Goal: Task Accomplishment & Management: Use online tool/utility

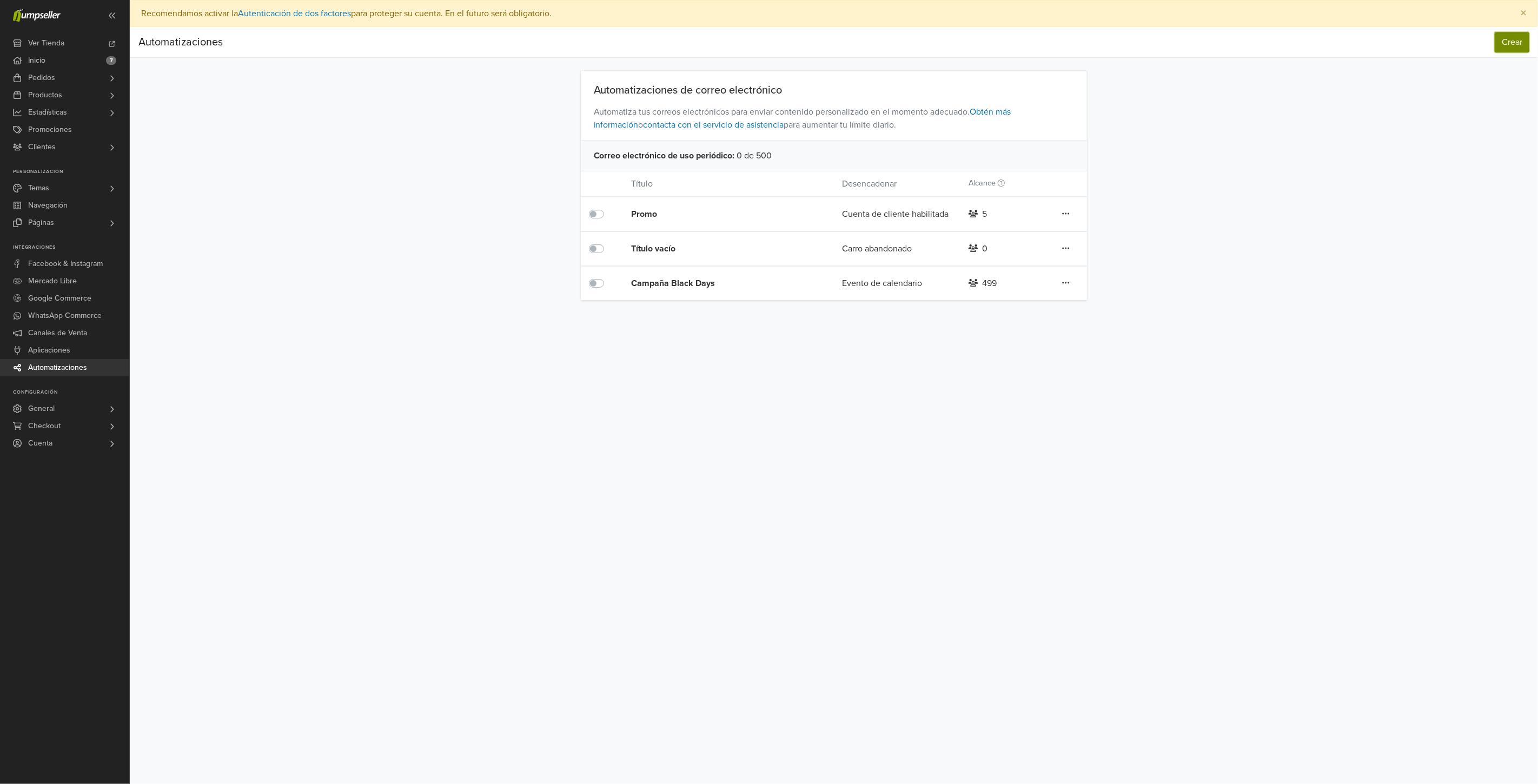
click at [1515, 46] on button "Crear" at bounding box center [1512, 41] width 34 height 20
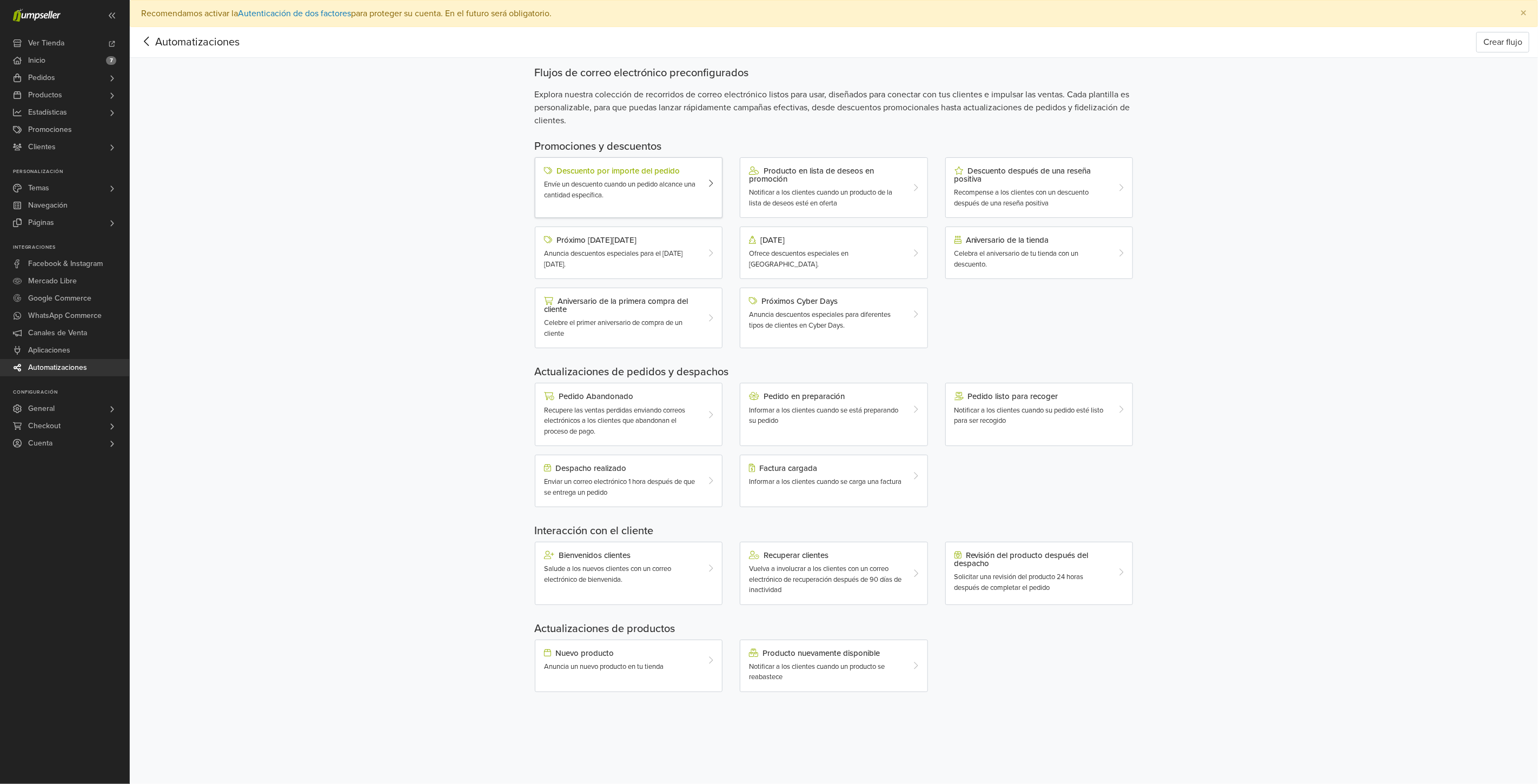
click at [597, 173] on div "Descuento por importe del pedido" at bounding box center [621, 171] width 154 height 9
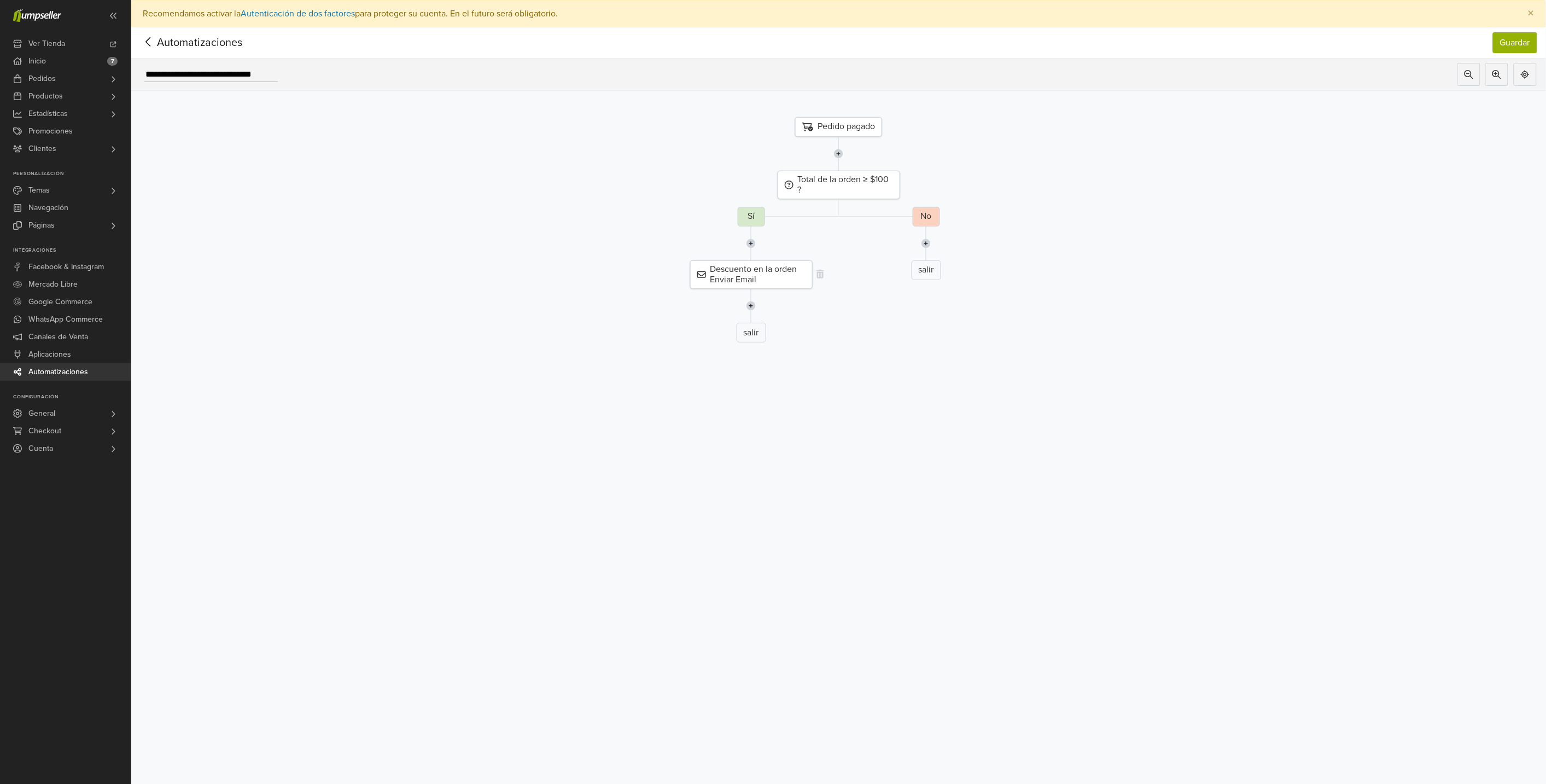
click at [795, 279] on div "Descuento en la orden Enviar Email" at bounding box center [751, 275] width 122 height 29
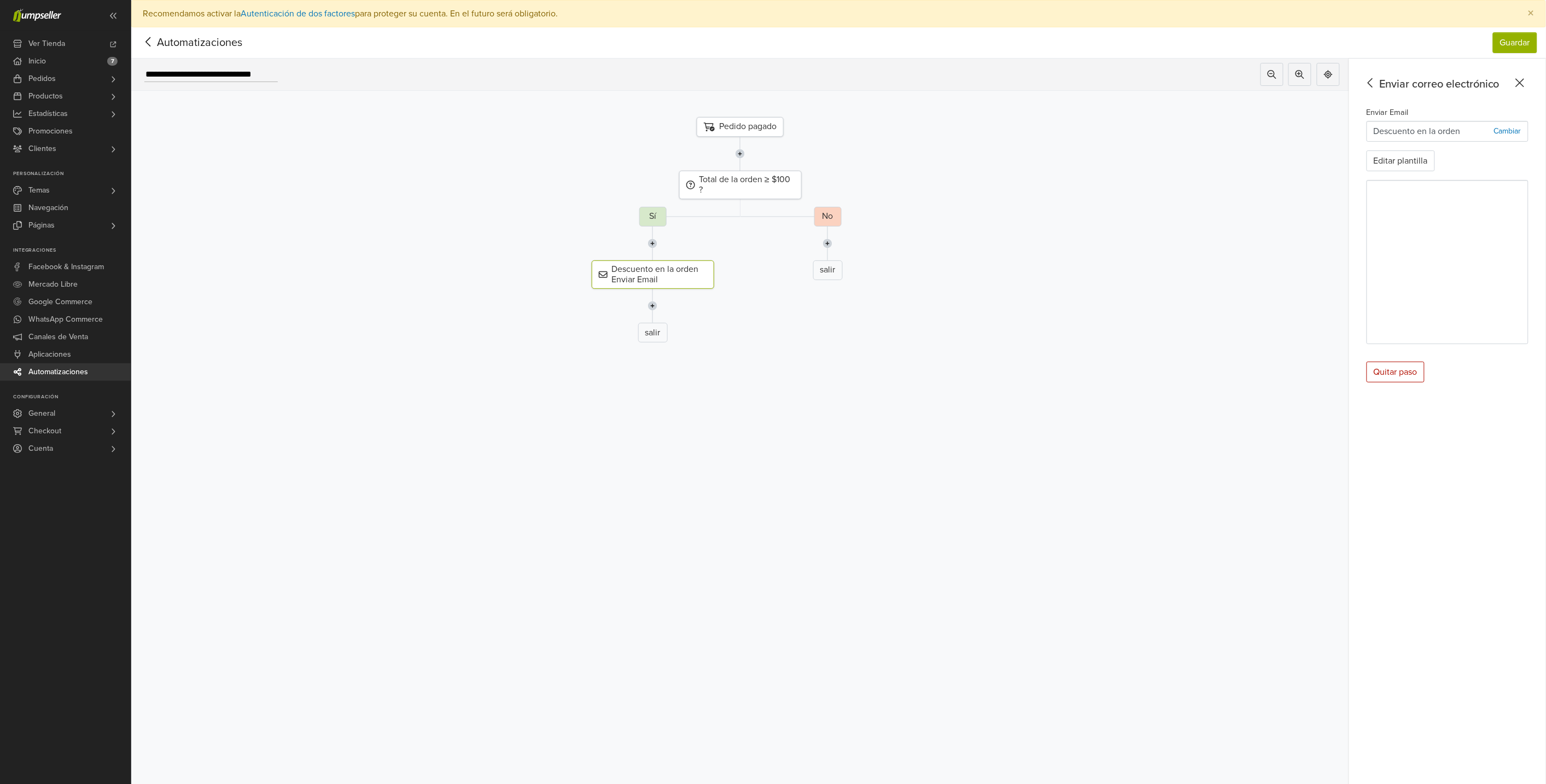
click at [1379, 80] on icon at bounding box center [1370, 82] width 17 height 13
click at [1430, 252] on div "Enviar un correo electrónico a un cliente" at bounding box center [1454, 250] width 144 height 8
click at [1379, 78] on icon at bounding box center [1370, 82] width 17 height 13
click at [1509, 176] on div "Filtrar clientes" at bounding box center [1447, 174] width 156 height 11
click at [1524, 129] on icon at bounding box center [1518, 131] width 11 height 11
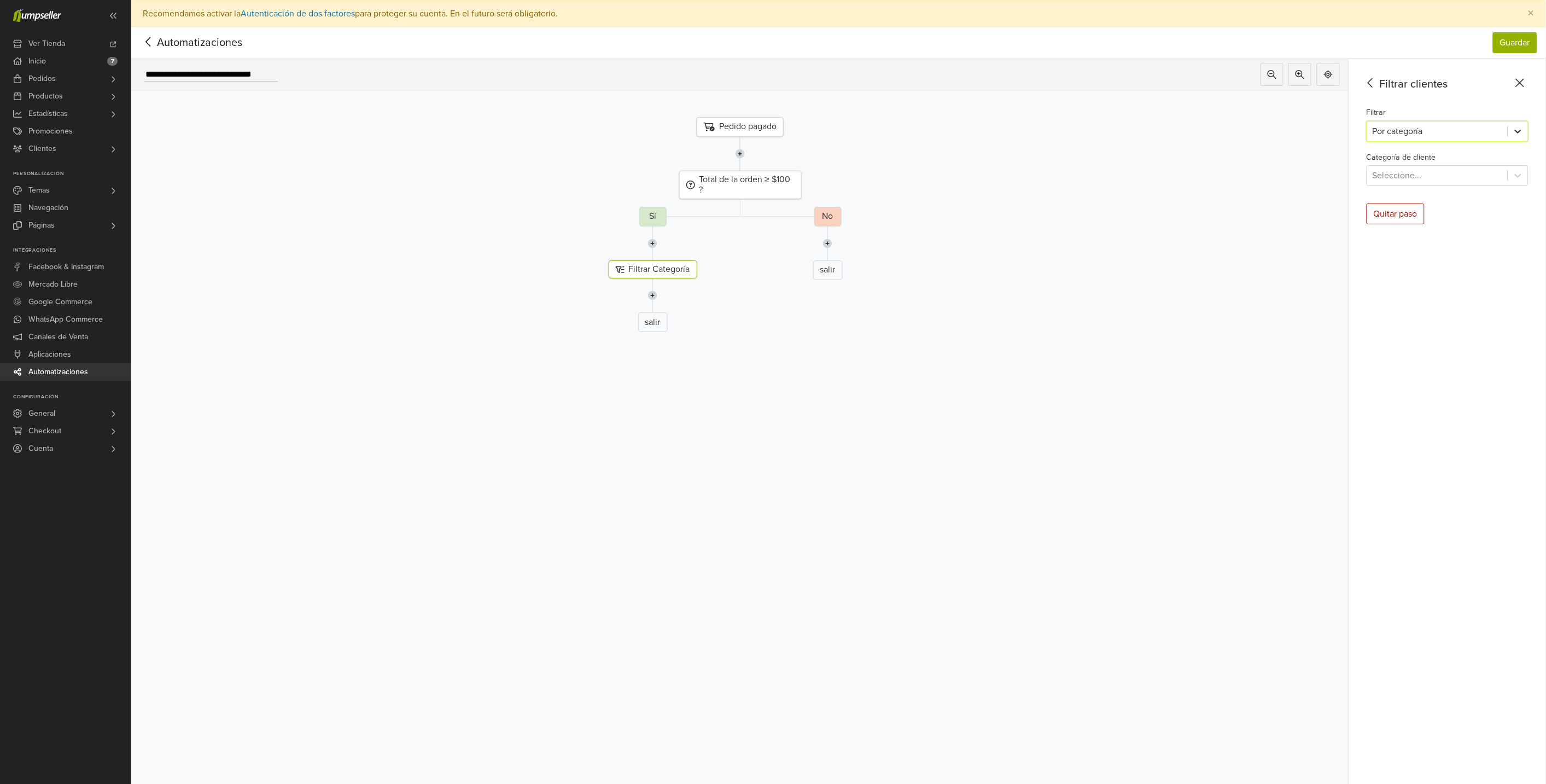
click at [1524, 128] on icon at bounding box center [1518, 131] width 11 height 11
click at [1523, 178] on icon at bounding box center [1518, 176] width 11 height 11
click at [1489, 230] on div "Contacts" at bounding box center [1447, 225] width 161 height 22
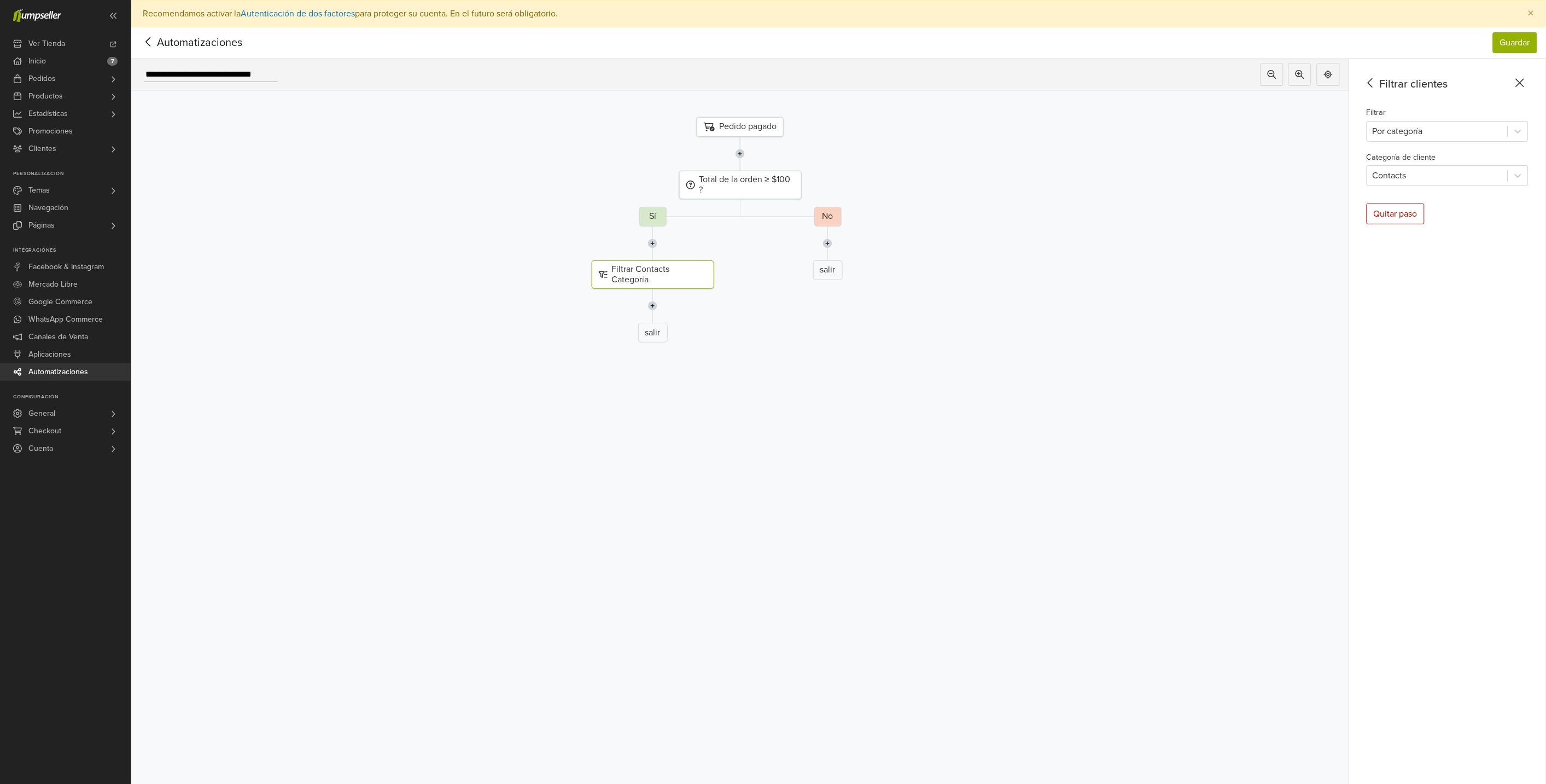
click at [1527, 77] on icon at bounding box center [1520, 82] width 17 height 13
click at [165, 46] on span "Automatizaciones" at bounding box center [183, 43] width 86 height 16
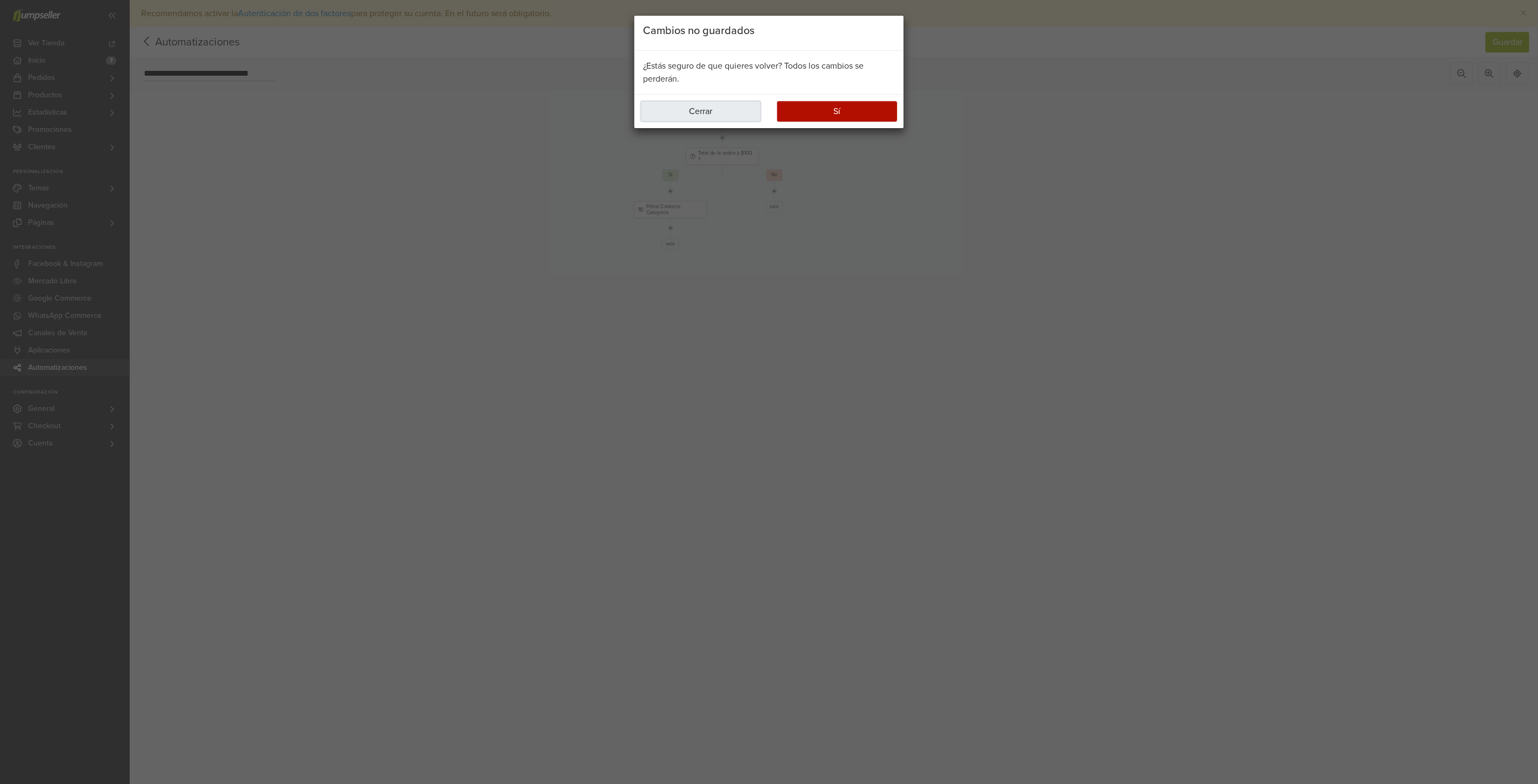
click at [720, 107] on button "Cerrar" at bounding box center [701, 111] width 120 height 20
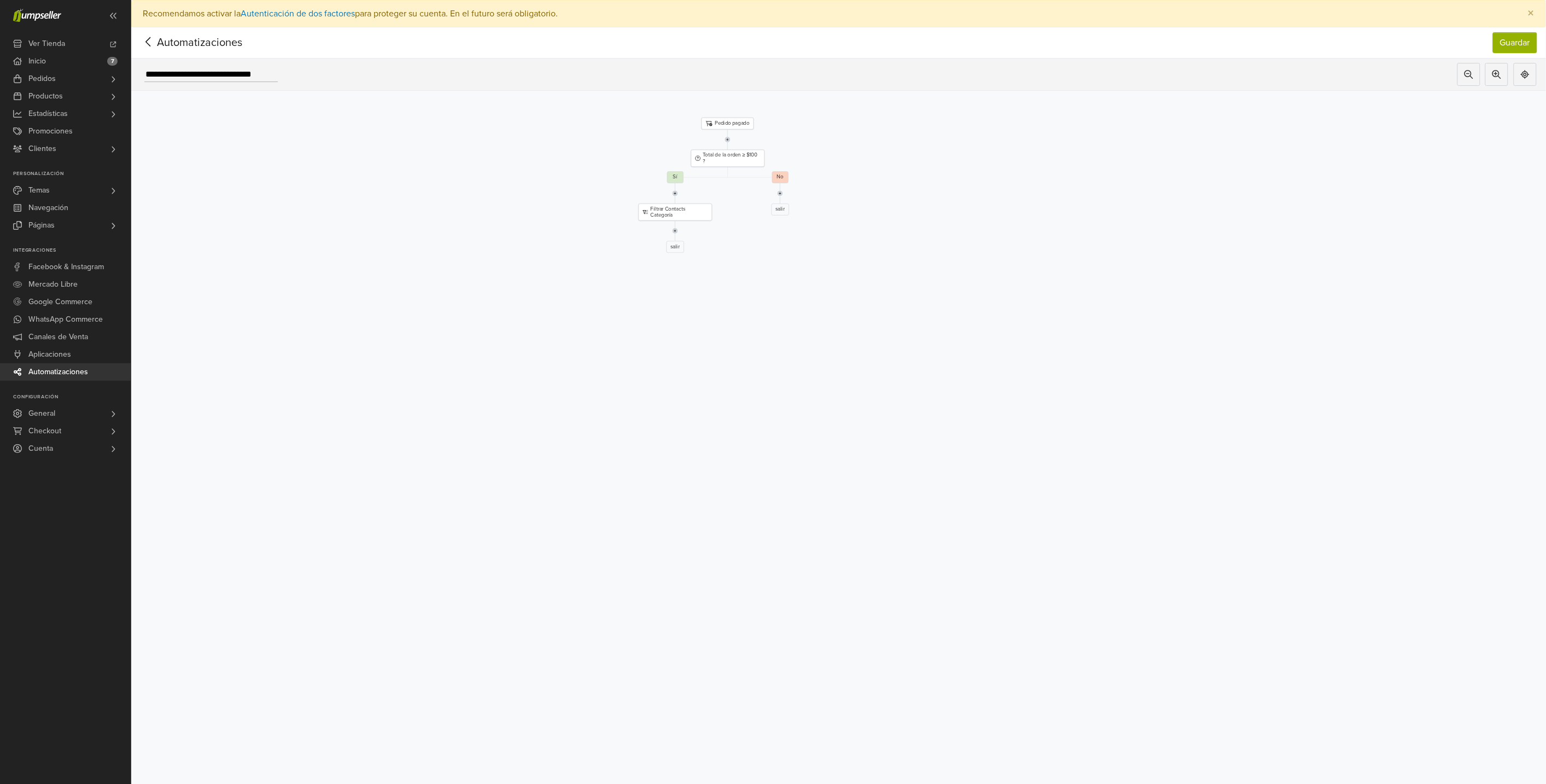
click at [210, 40] on span "Automatizaciones" at bounding box center [183, 43] width 86 height 16
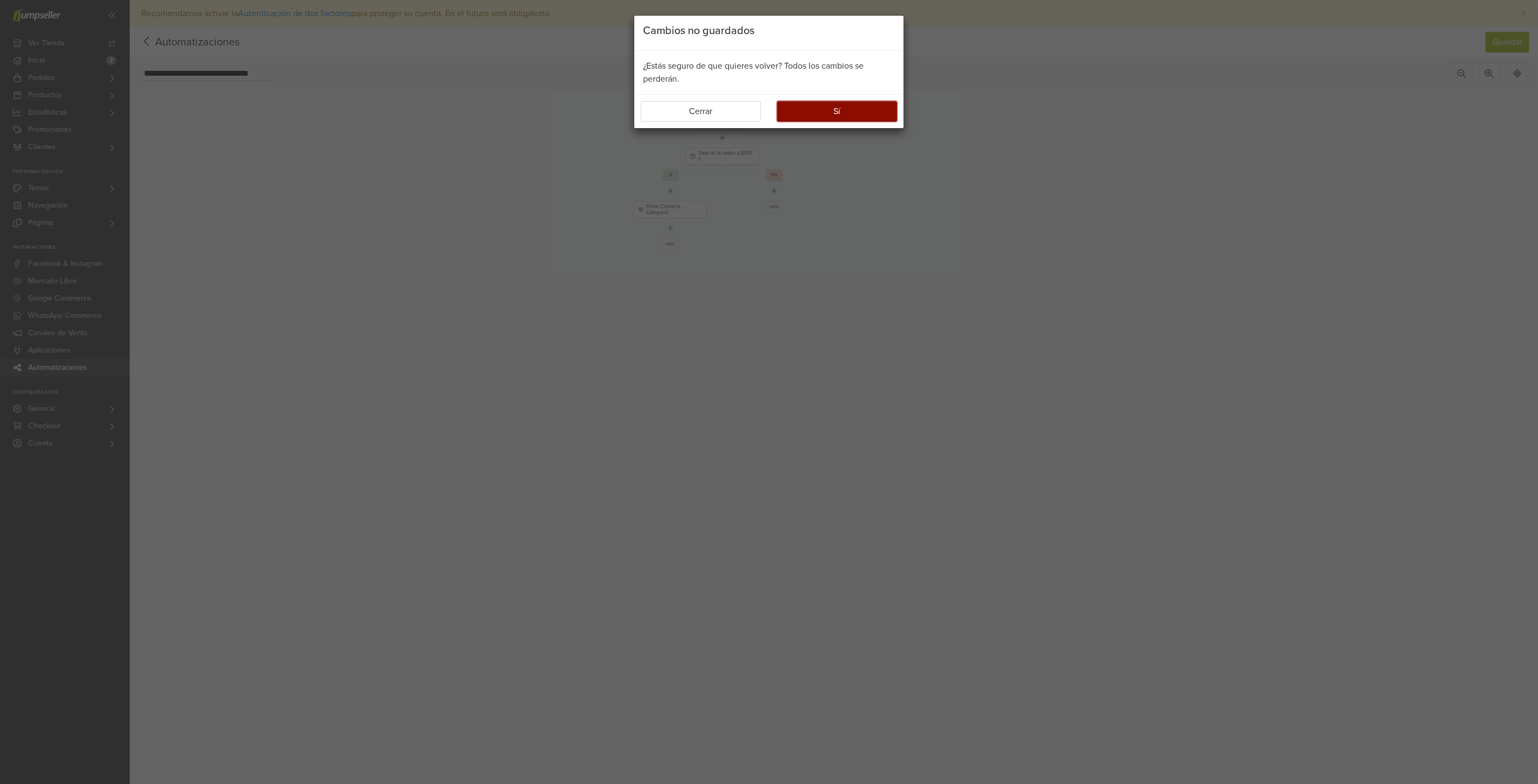
click at [835, 116] on button "Sí" at bounding box center [837, 111] width 120 height 20
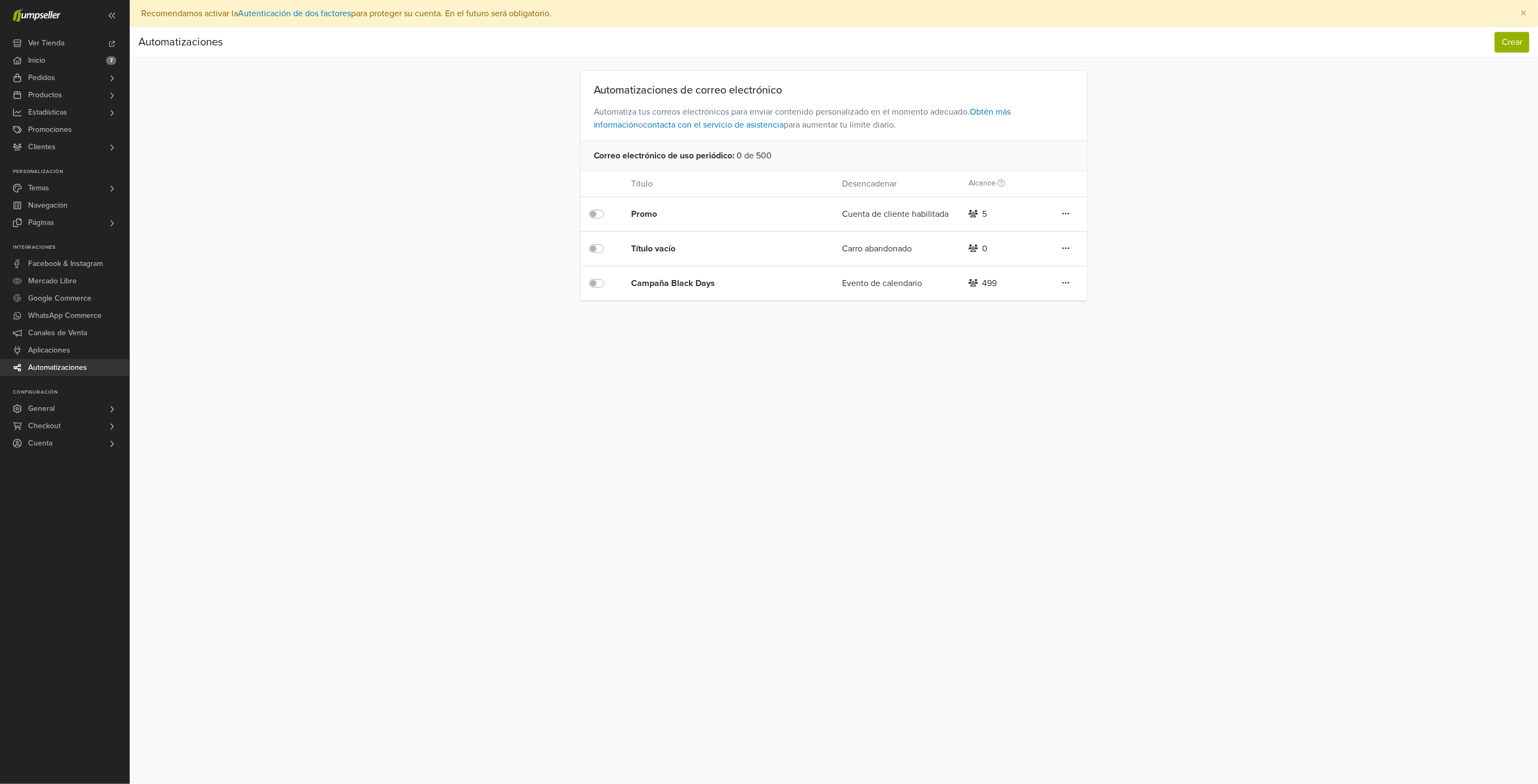
click at [656, 281] on div "Campaña Black Days" at bounding box center [714, 283] width 168 height 13
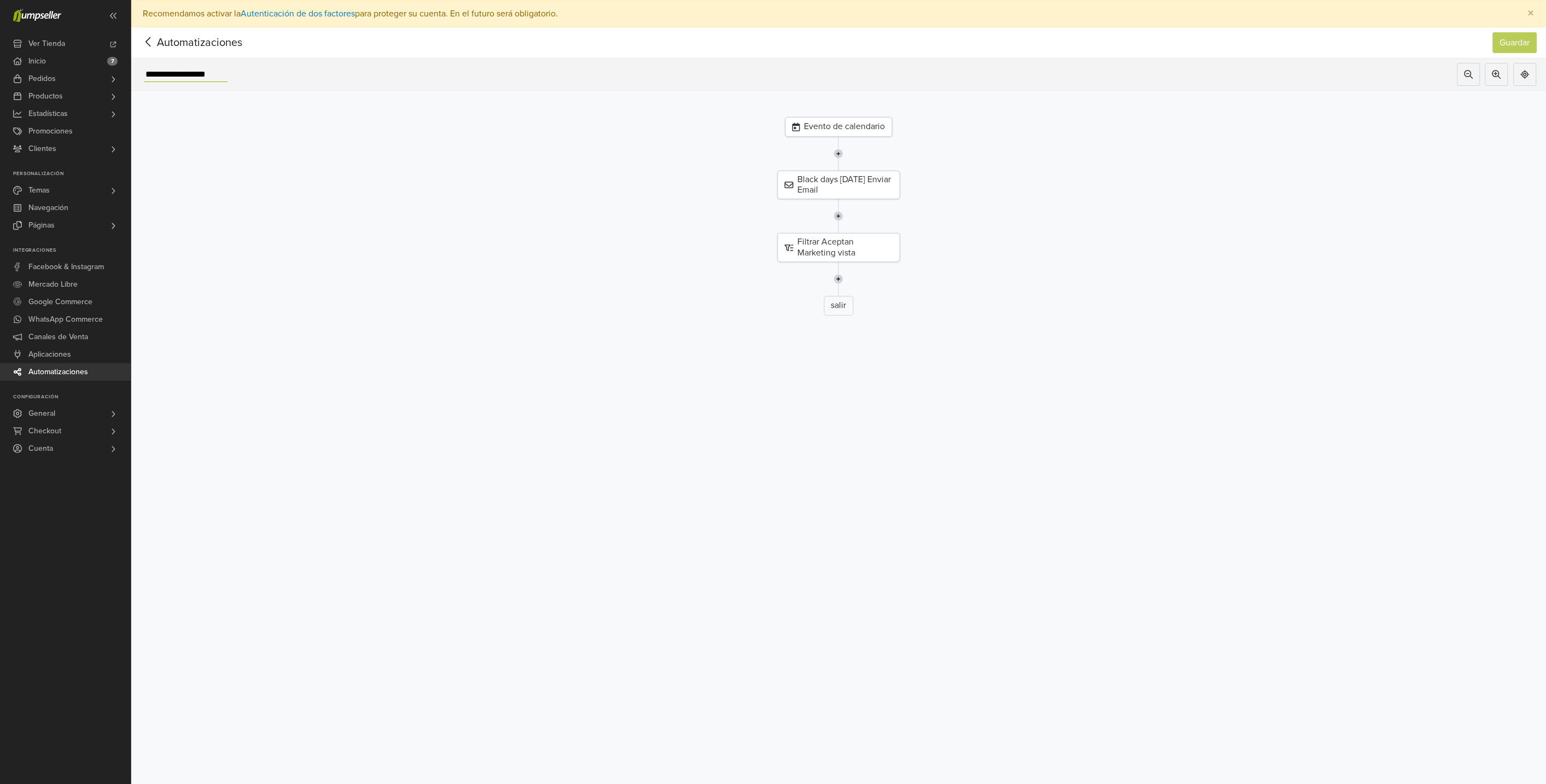
click at [194, 76] on input "**********" at bounding box center [186, 74] width 83 height 15
click at [161, 37] on span "Automatizaciones" at bounding box center [183, 43] width 86 height 16
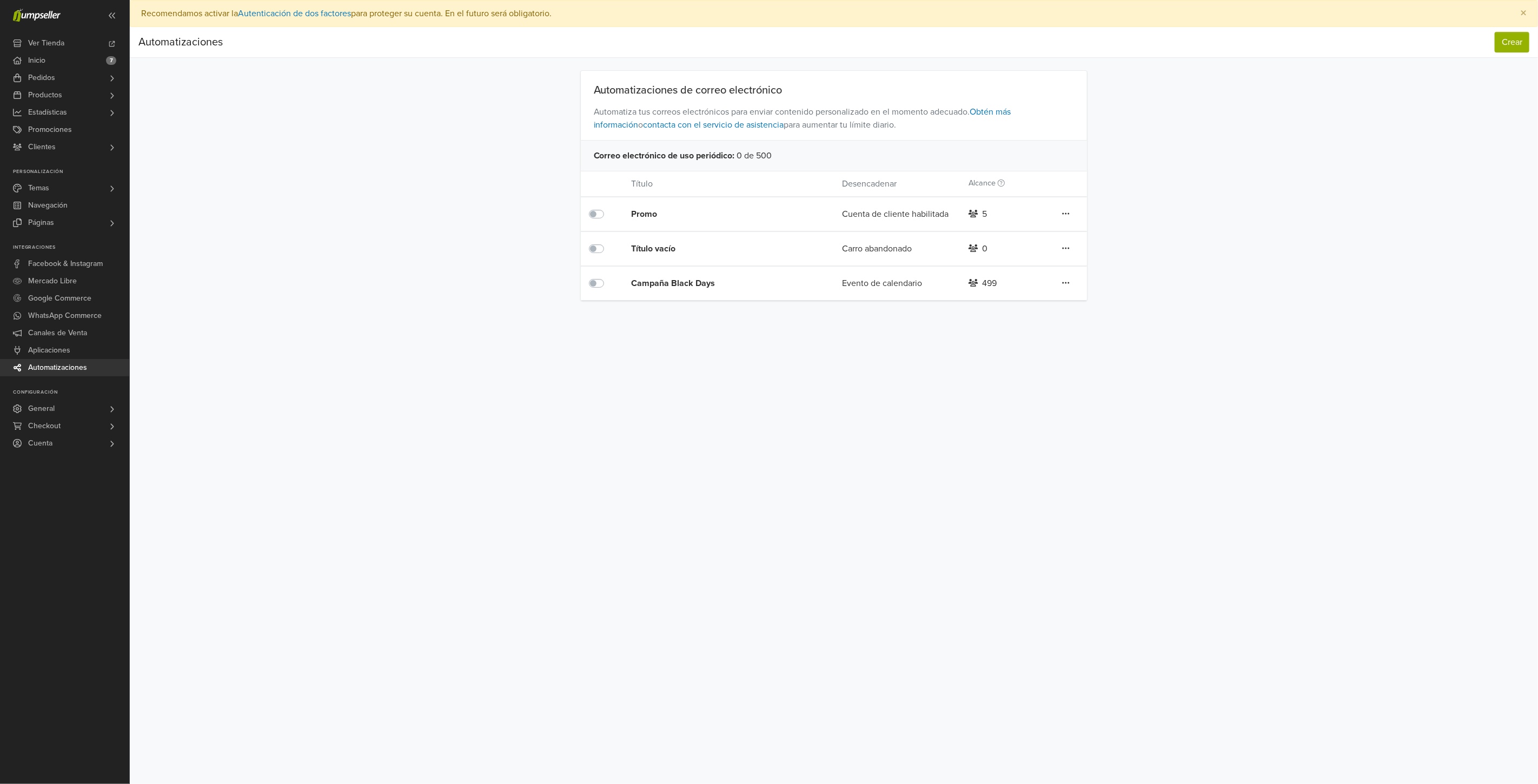
click at [1067, 281] on icon at bounding box center [1065, 283] width 8 height 9
click at [833, 355] on div "Preferencias Suscripción Salir × Recomendamos activar la Autenticación de dos f…" at bounding box center [833, 392] width 1408 height 784
